Goal: Task Accomplishment & Management: Complete application form

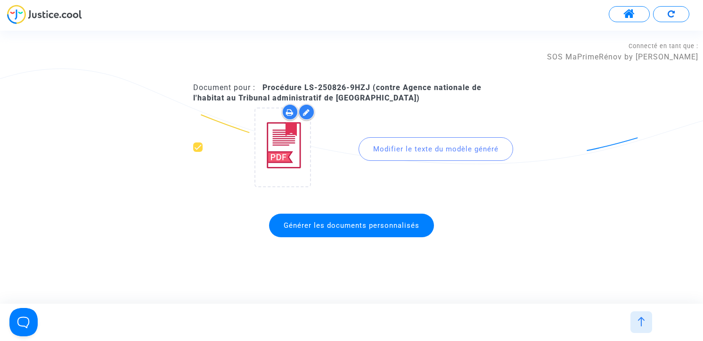
scroll to position [2041, 0]
click at [645, 325] on img at bounding box center [640, 320] width 9 height 9
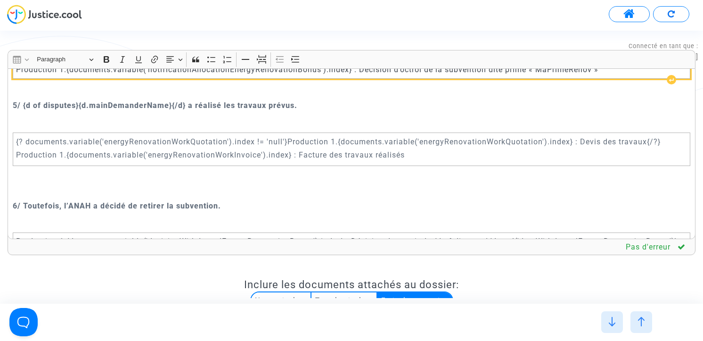
scroll to position [2103, 0]
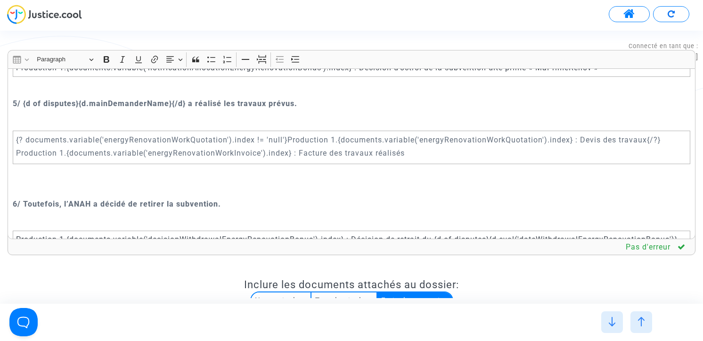
click at [316, 109] on p "5/ {d of disputes}{d.mainDemanderName}{/d} a réalisé les travaux prévus." at bounding box center [352, 103] width 678 height 12
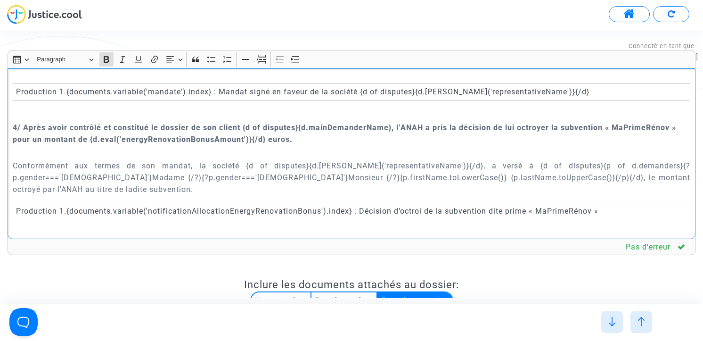
scroll to position [1944, 0]
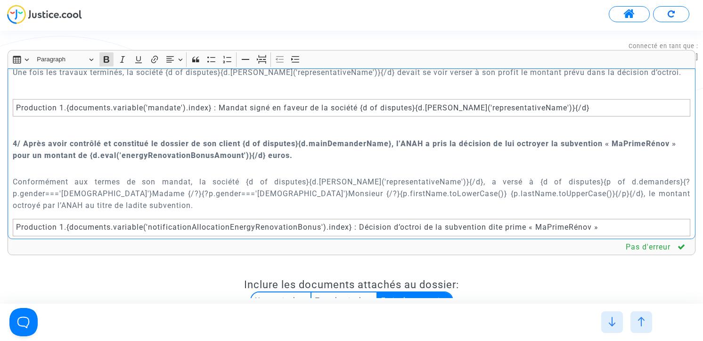
click at [318, 114] on div "Le {[DATE].full('fr')} {court.name.toUpperCase()} RECOURS POUR EXCES DE POUVOIR…" at bounding box center [352, 153] width 688 height 170
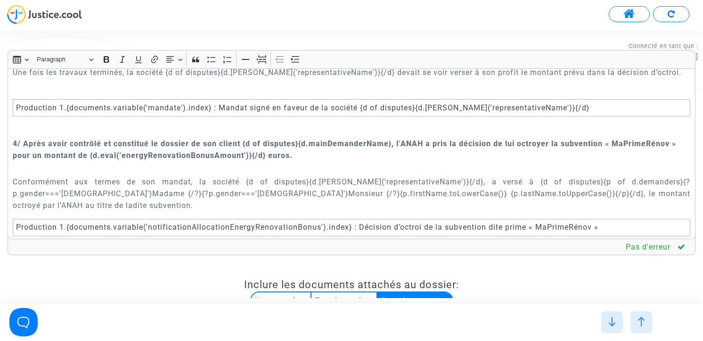
scroll to position [428, 0]
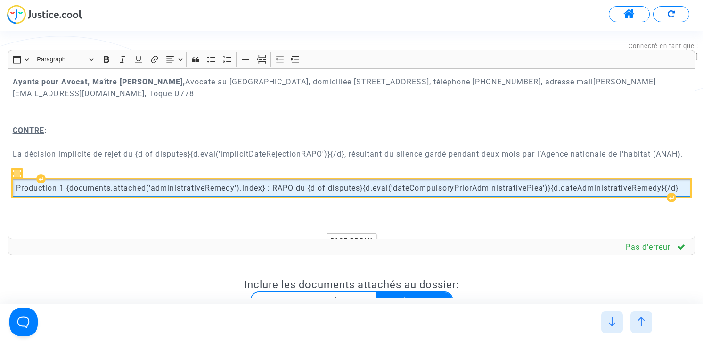
click at [578, 185] on span "Production 1.{documents.attached('administrativeRemedy').index} : RAPO du {d of…" at bounding box center [347, 188] width 662 height 10
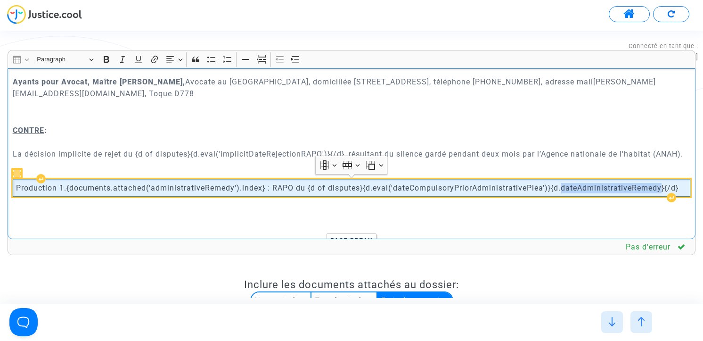
click at [578, 185] on span "Production 1.{documents.attached('administrativeRemedy').index} : RAPO du {d of…" at bounding box center [347, 188] width 662 height 10
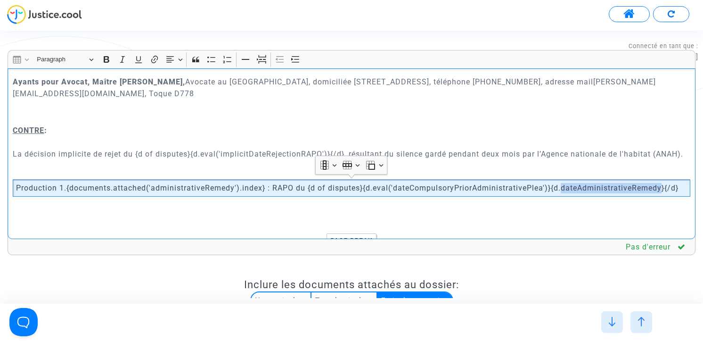
copy span "dateAdministrativeRemedy"
click at [251, 154] on p "CONTRE : La décision implicite de rejet du {d of disputes}{d.eval('implicitDate…" at bounding box center [352, 147] width 678 height 47
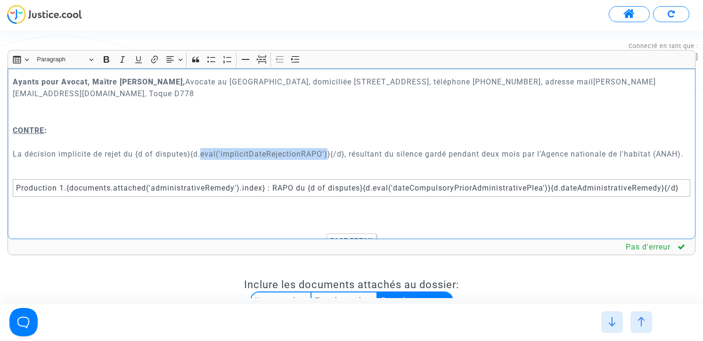
drag, startPoint x: 202, startPoint y: 153, endPoint x: 328, endPoint y: 154, distance: 126.2
click at [328, 154] on p "CONTRE : La décision implicite de rejet du {d of disputes}{d.eval('implicitDate…" at bounding box center [352, 147] width 678 height 47
click at [219, 154] on p "CONTRE : La décision implicite de rejet du {d of disputes}{d.dateAdministrative…" at bounding box center [352, 147] width 678 height 47
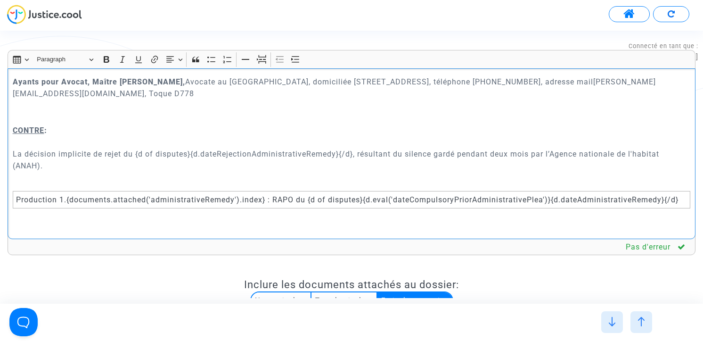
click at [248, 153] on p "CONTRE : La décision implicite de rejet du {d of disputes}{d.dateRejectionAdmin…" at bounding box center [352, 153] width 678 height 59
copy p "dateRejectionAdministrativeRemedy"
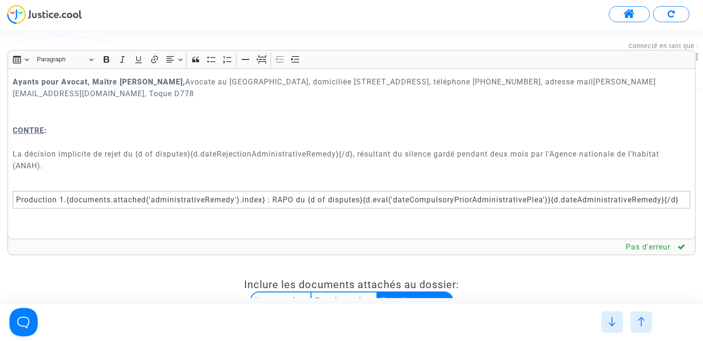
scroll to position [2295, 0]
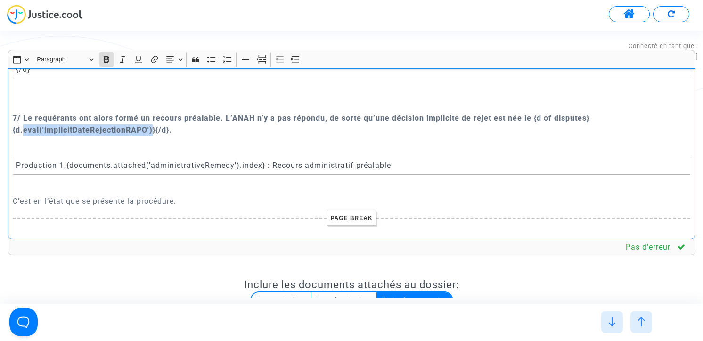
drag, startPoint x: 23, startPoint y: 153, endPoint x: 152, endPoint y: 152, distance: 129.1
click at [152, 134] on strong "7/ Le requérants ont alors formé un recours préalable. L’ANAH n’y a pas répondu…" at bounding box center [301, 124] width 576 height 21
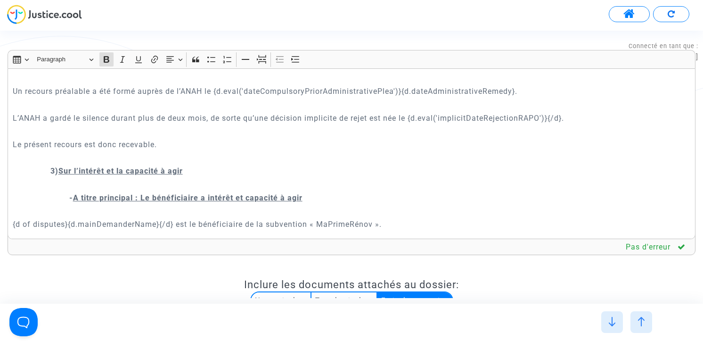
click at [428, 124] on p "L’ANAH a gardé le silence durant plus de deux mois, de sorte qu’une décision im…" at bounding box center [352, 118] width 678 height 12
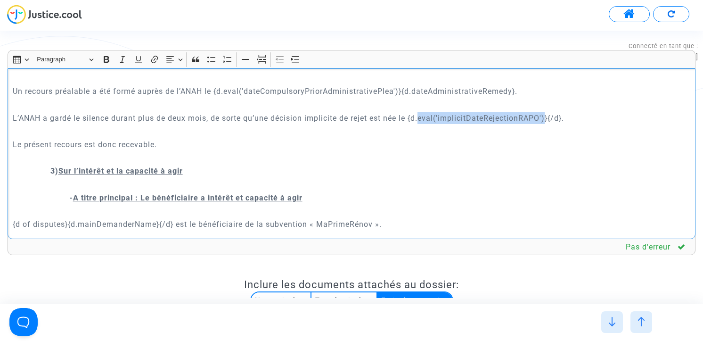
drag, startPoint x: 423, startPoint y: 154, endPoint x: 549, endPoint y: 156, distance: 125.8
click at [549, 124] on p "L’ANAH a gardé le silence durant plus de deux mois, de sorte qu’une décision im…" at bounding box center [352, 118] width 678 height 12
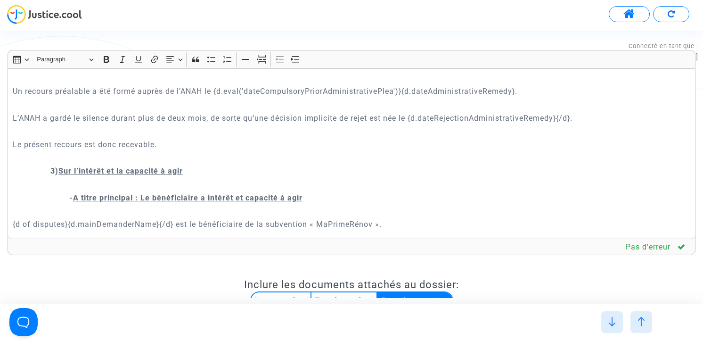
scroll to position [8888, 0]
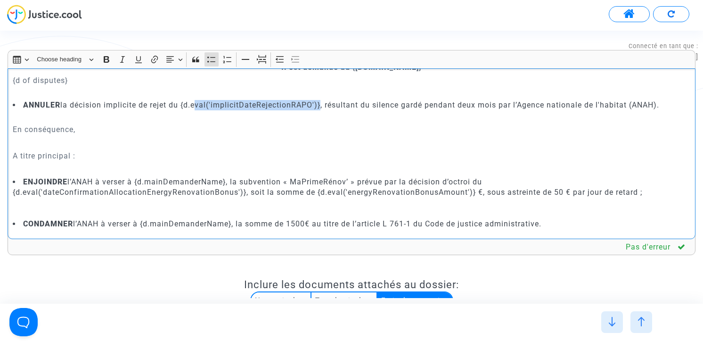
drag, startPoint x: 193, startPoint y: 154, endPoint x: 320, endPoint y: 154, distance: 127.2
click at [320, 110] on li "ANNULER la décision implicite de rejet du {d.eval('implicitDateRejectionRAPO')}…" at bounding box center [352, 105] width 678 height 10
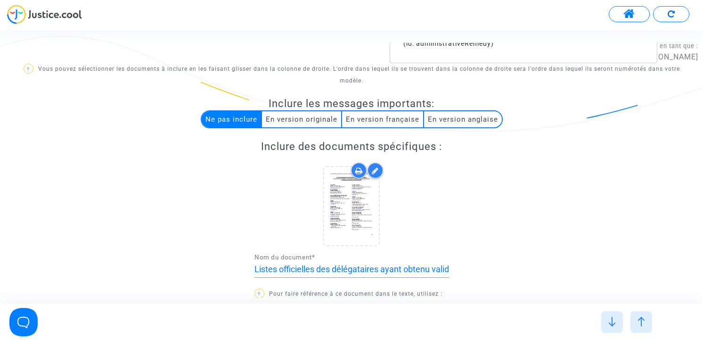
scroll to position [814, 0]
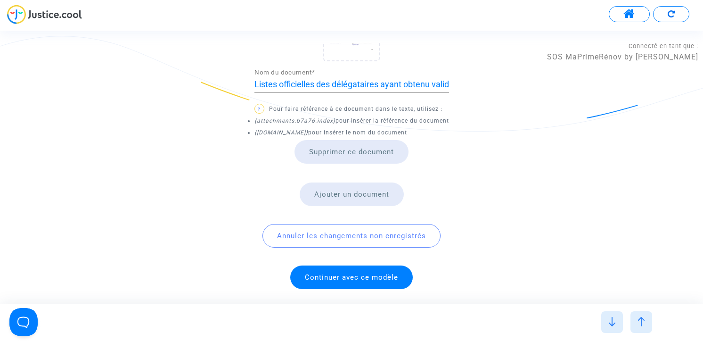
click at [363, 278] on span "Continuer avec ce modèle" at bounding box center [351, 277] width 93 height 8
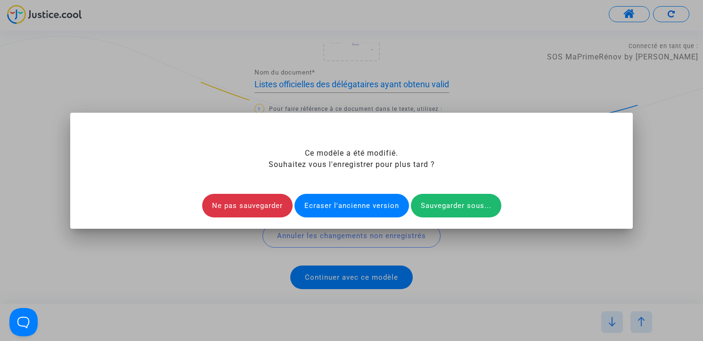
click at [357, 203] on div "Ecraser l'ancienne version" at bounding box center [351, 206] width 114 height 24
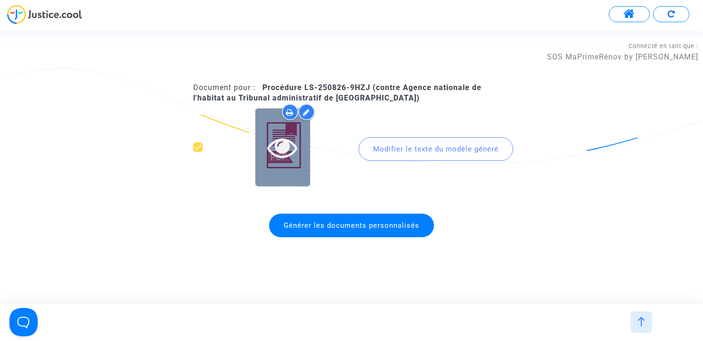
click at [280, 145] on icon at bounding box center [282, 147] width 31 height 30
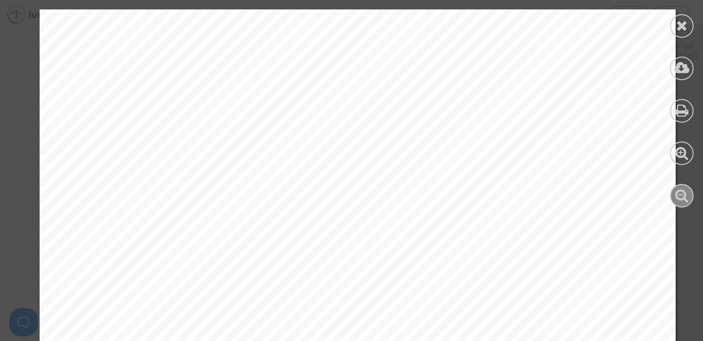
click at [677, 197] on icon at bounding box center [682, 195] width 14 height 14
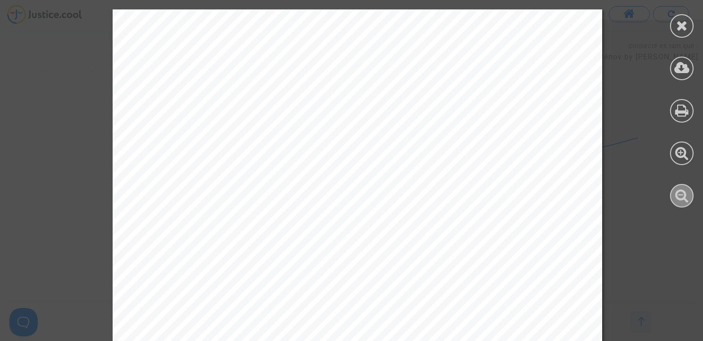
click at [677, 197] on icon at bounding box center [682, 195] width 14 height 14
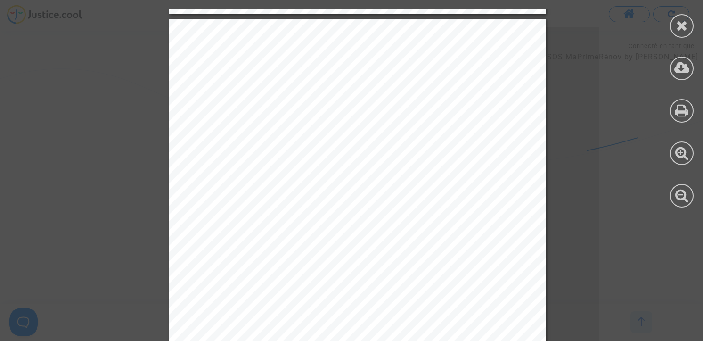
scroll to position [16625, 0]
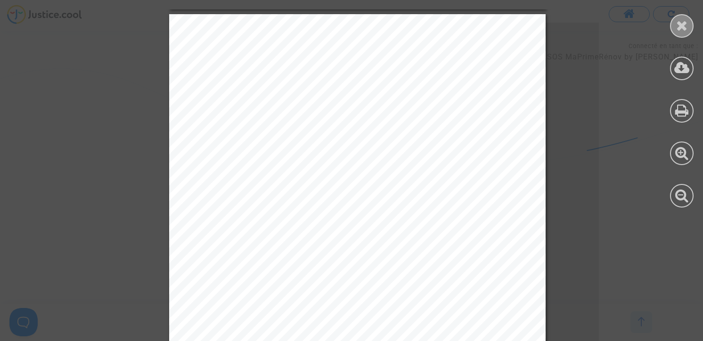
click at [684, 19] on icon at bounding box center [682, 25] width 12 height 14
